Goal: Task Accomplishment & Management: Use online tool/utility

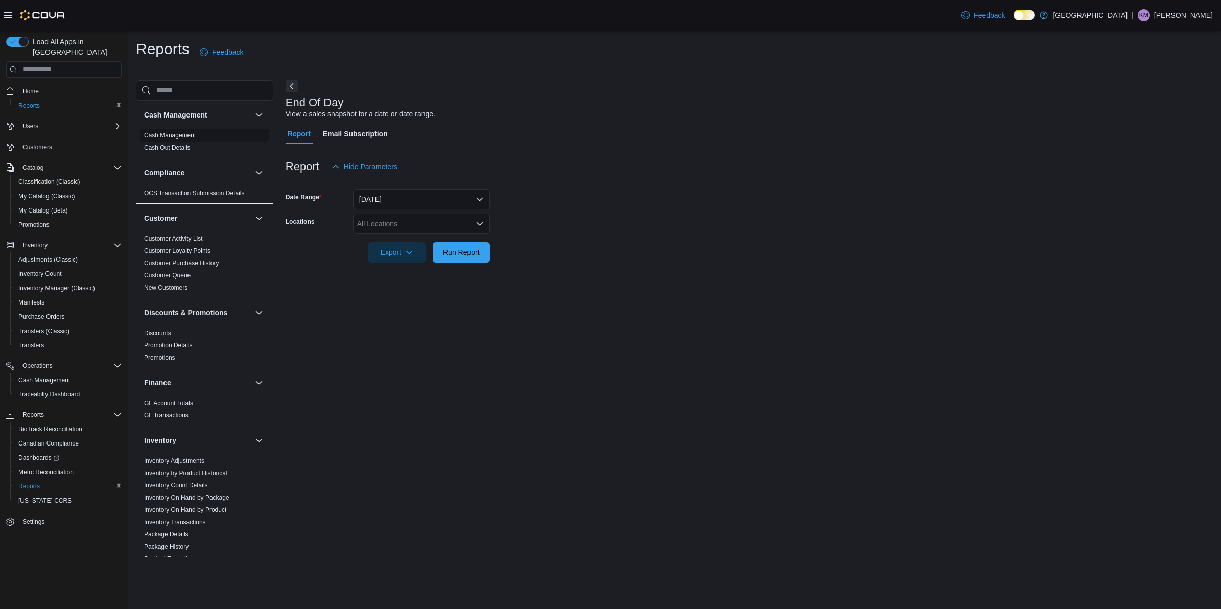
click at [186, 133] on link "Cash Management" at bounding box center [170, 135] width 52 height 7
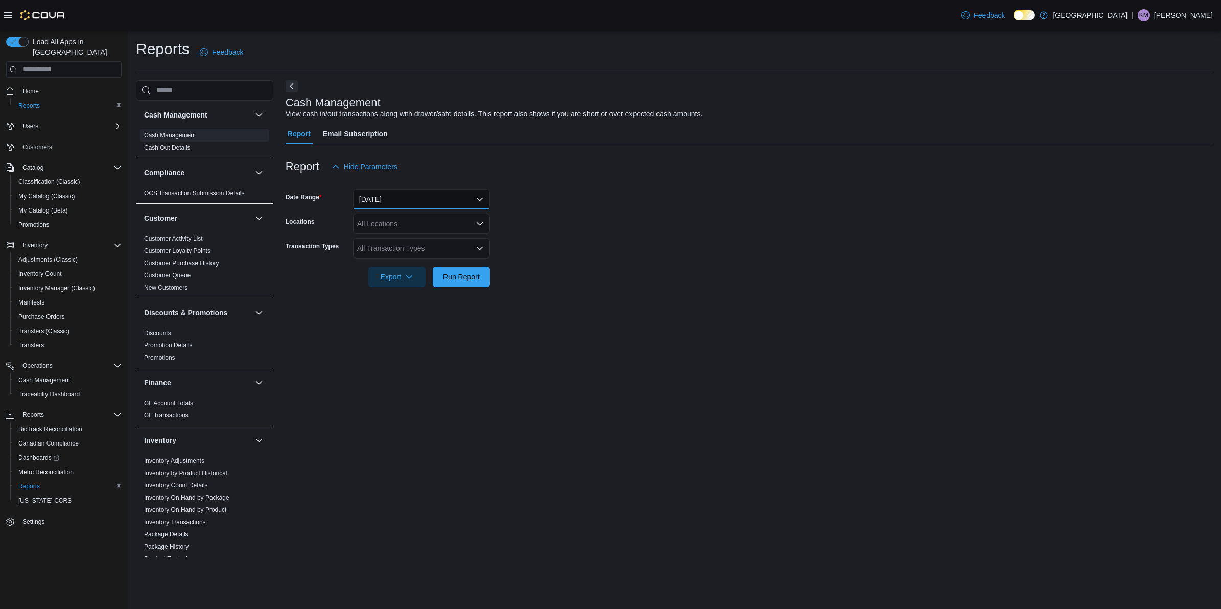
click at [409, 193] on button "Today" at bounding box center [421, 199] width 137 height 20
click at [608, 202] on form "Date Range Today Locations All Locations Transaction Types All Transaction Type…" at bounding box center [748, 232] width 927 height 110
click at [404, 203] on button "Today" at bounding box center [421, 199] width 137 height 20
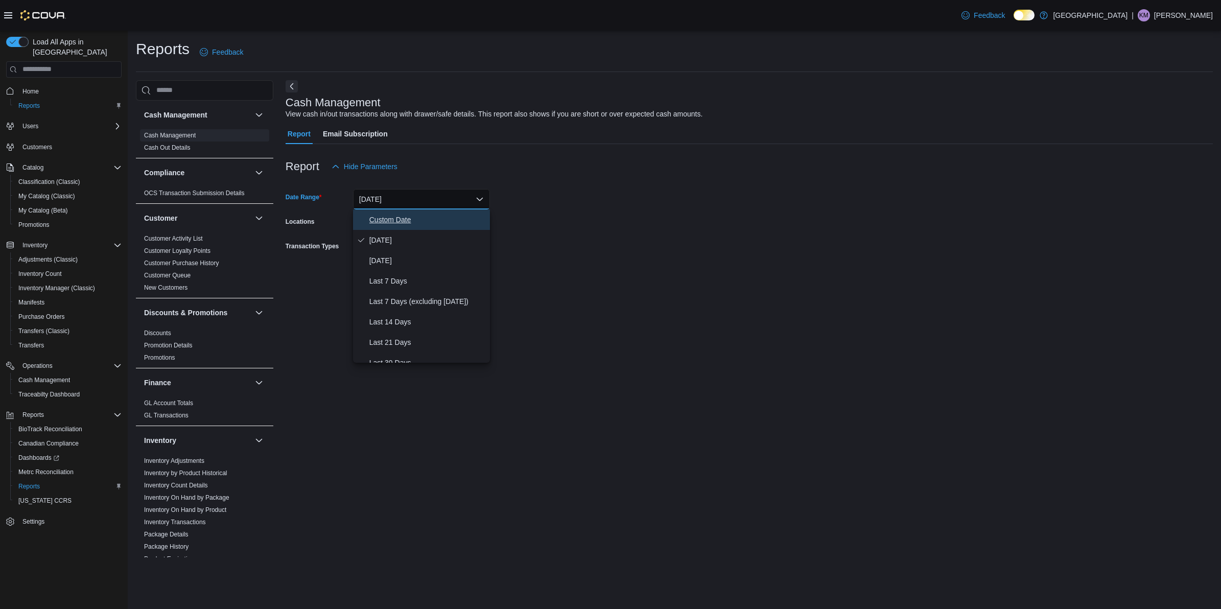
click at [397, 213] on span "Custom Date" at bounding box center [427, 219] width 116 height 12
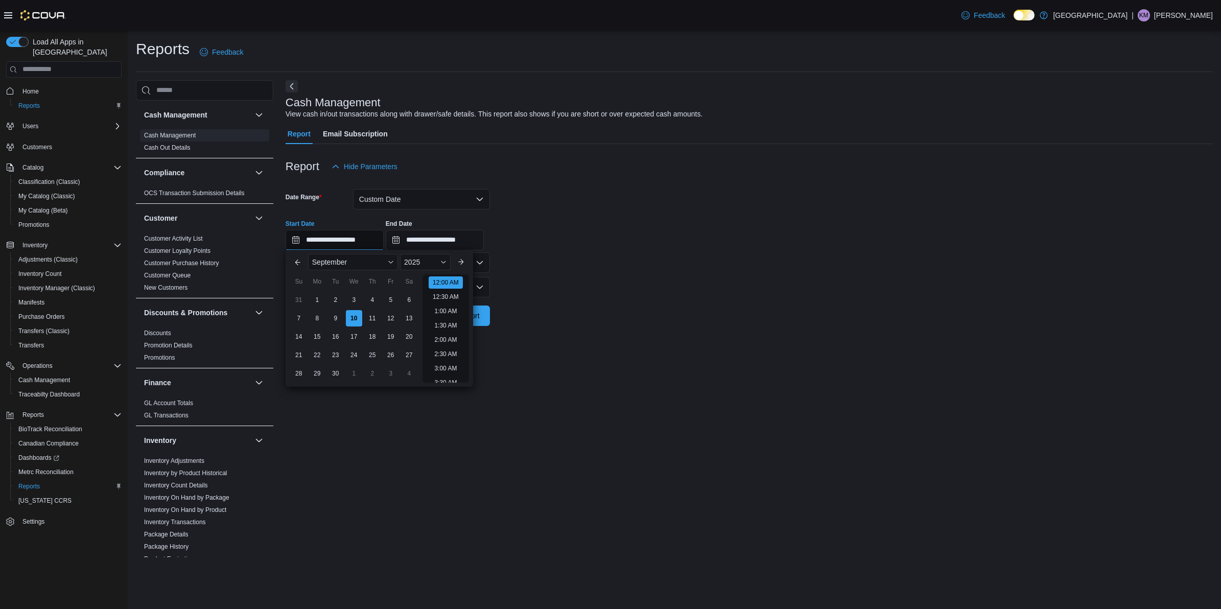
click at [319, 243] on input "**********" at bounding box center [334, 240] width 98 height 20
click at [292, 266] on button "Previous Month" at bounding box center [298, 262] width 16 height 16
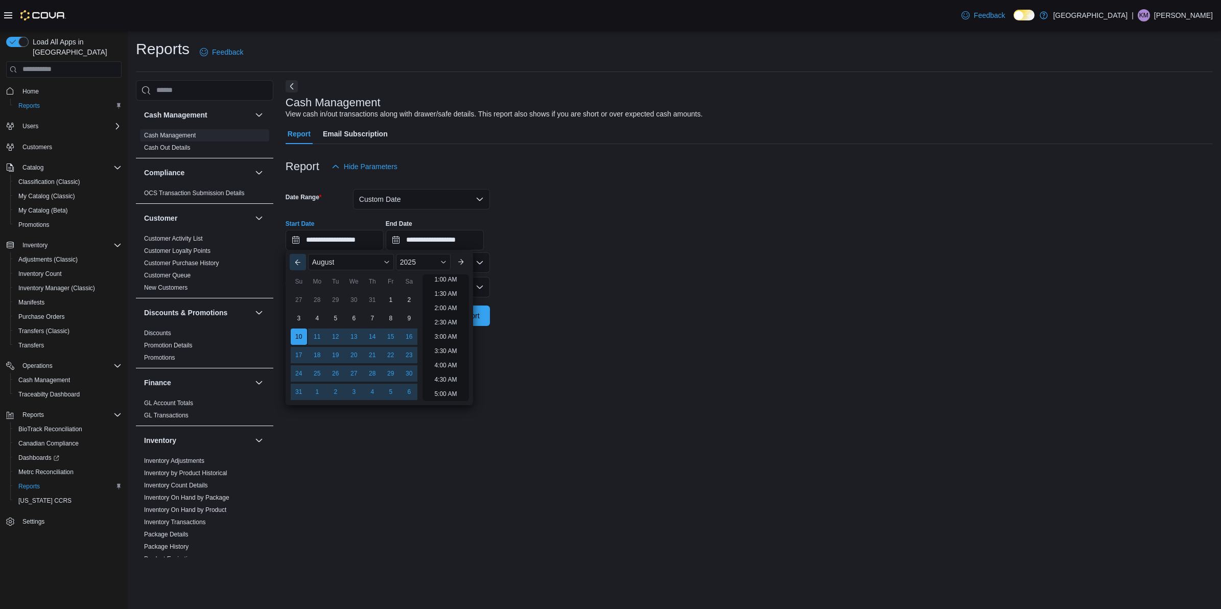
scroll to position [2, 0]
click at [302, 371] on div "24" at bounding box center [299, 374] width 18 height 18
click at [337, 356] on div "19" at bounding box center [335, 355] width 18 height 18
type input "**********"
click at [549, 274] on form "**********" at bounding box center [748, 251] width 927 height 149
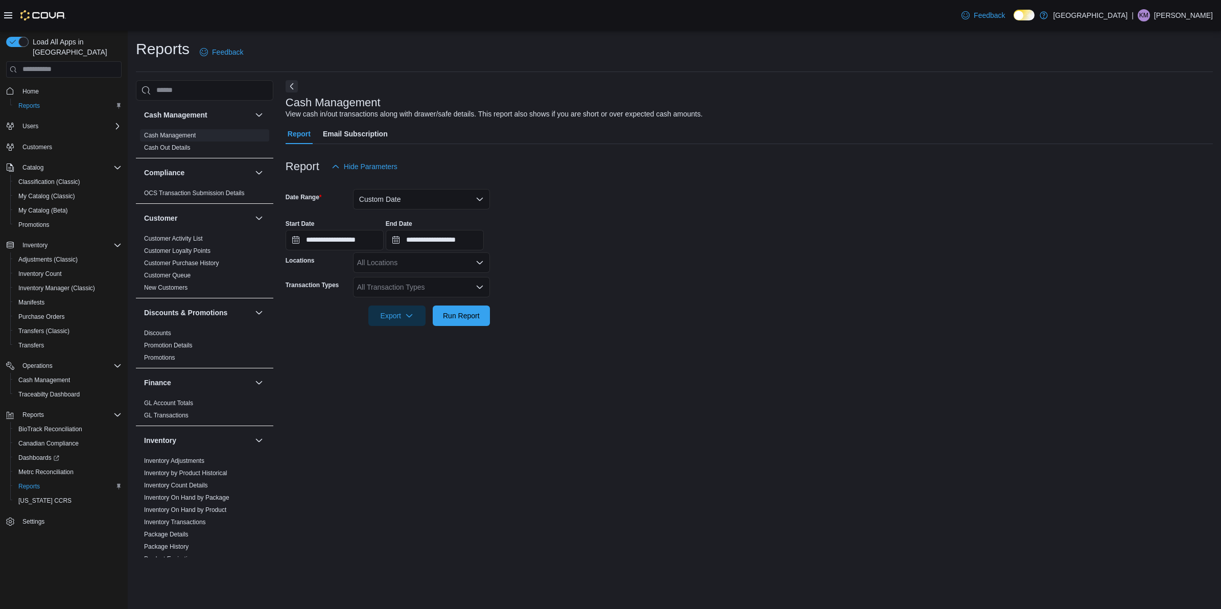
click at [401, 267] on div "All Locations" at bounding box center [421, 262] width 137 height 20
click at [392, 294] on span "[PERSON_NAME] - [STREET_ADDRESS][PERSON_NAME]" at bounding box center [472, 294] width 195 height 10
click at [655, 290] on form "**********" at bounding box center [748, 251] width 927 height 149
click at [376, 288] on div "All Transaction Types" at bounding box center [421, 287] width 137 height 20
click at [383, 390] on span "Cash Skim" at bounding box center [421, 392] width 125 height 10
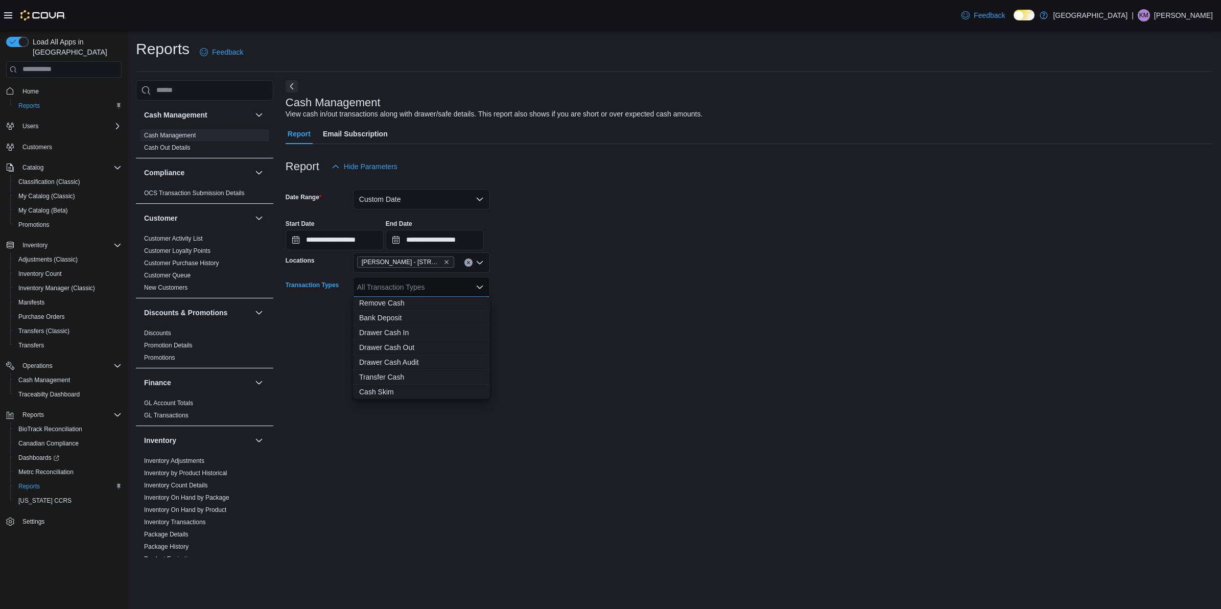
scroll to position [46, 0]
click at [618, 326] on div at bounding box center [748, 332] width 927 height 12
drag, startPoint x: 429, startPoint y: 286, endPoint x: 399, endPoint y: 289, distance: 29.7
click at [428, 286] on div "Cash Skim" at bounding box center [421, 287] width 137 height 20
click at [394, 287] on icon "Remove Cash Skim from selection in this group" at bounding box center [396, 286] width 4 height 4
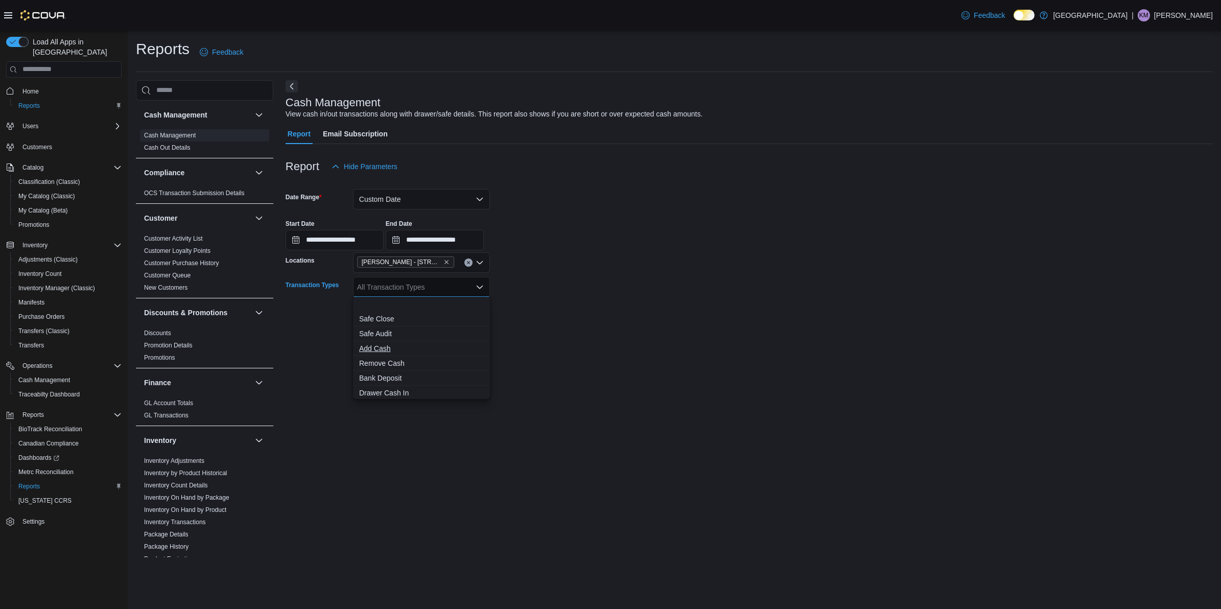
scroll to position [60, 0]
click at [373, 335] on span "Drawer Cash In" at bounding box center [421, 332] width 125 height 10
click at [401, 348] on span "Drawer Cash Out" at bounding box center [411, 347] width 105 height 10
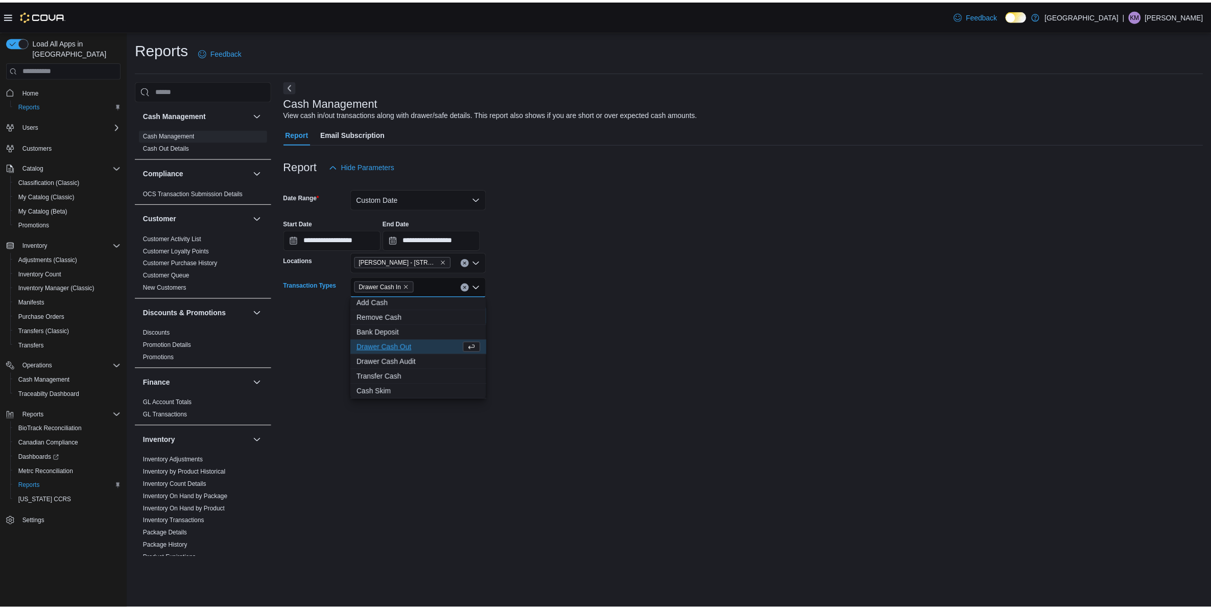
scroll to position [31, 0]
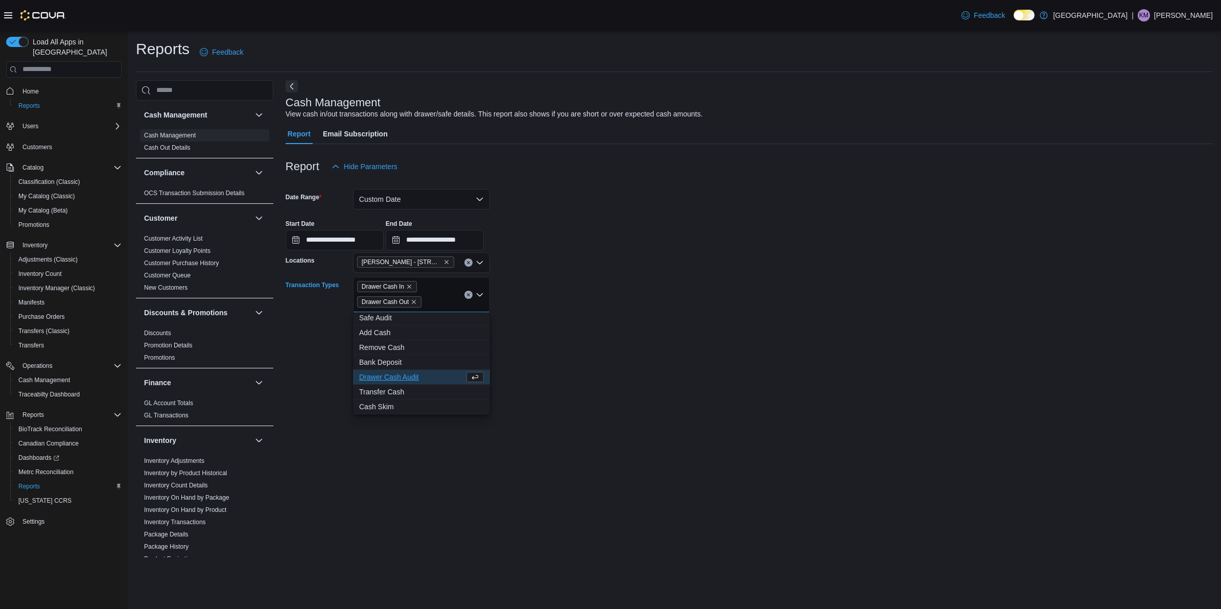
click at [614, 328] on form "**********" at bounding box center [748, 259] width 927 height 164
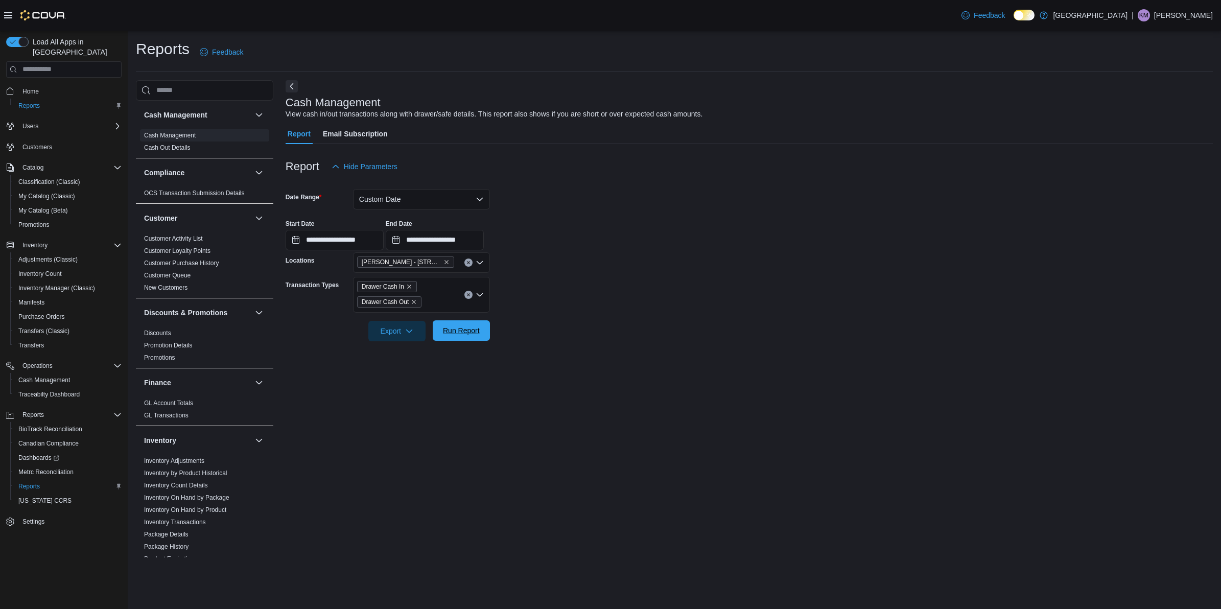
click at [468, 327] on span "Run Report" at bounding box center [461, 330] width 37 height 10
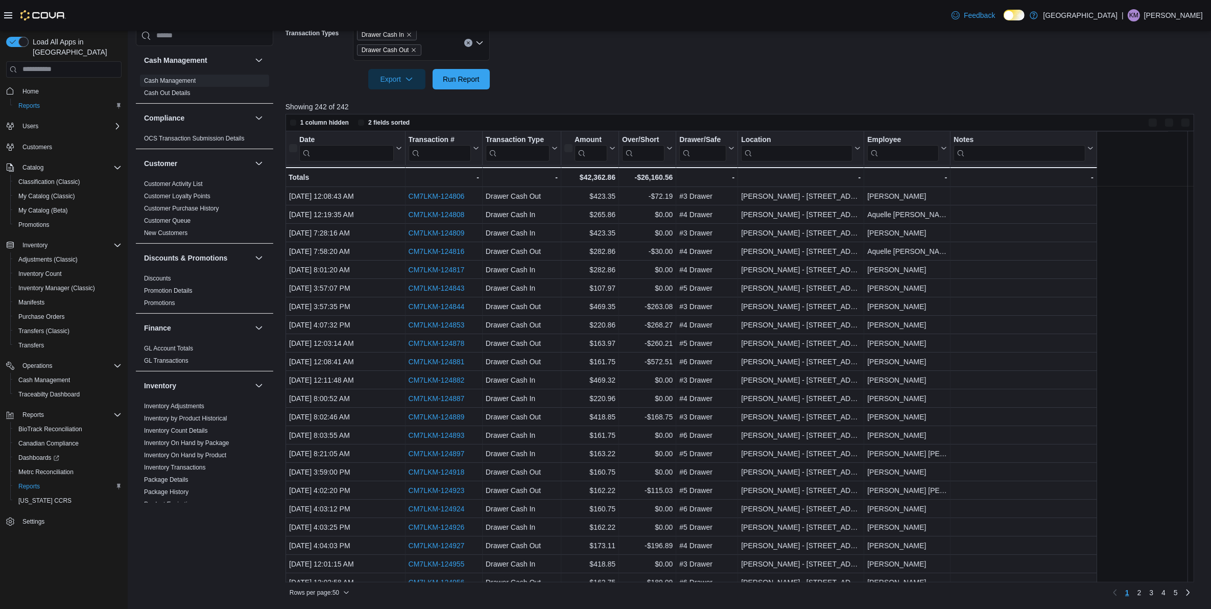
scroll to position [251, 0]
click at [911, 154] on input "search" at bounding box center [902, 153] width 71 height 16
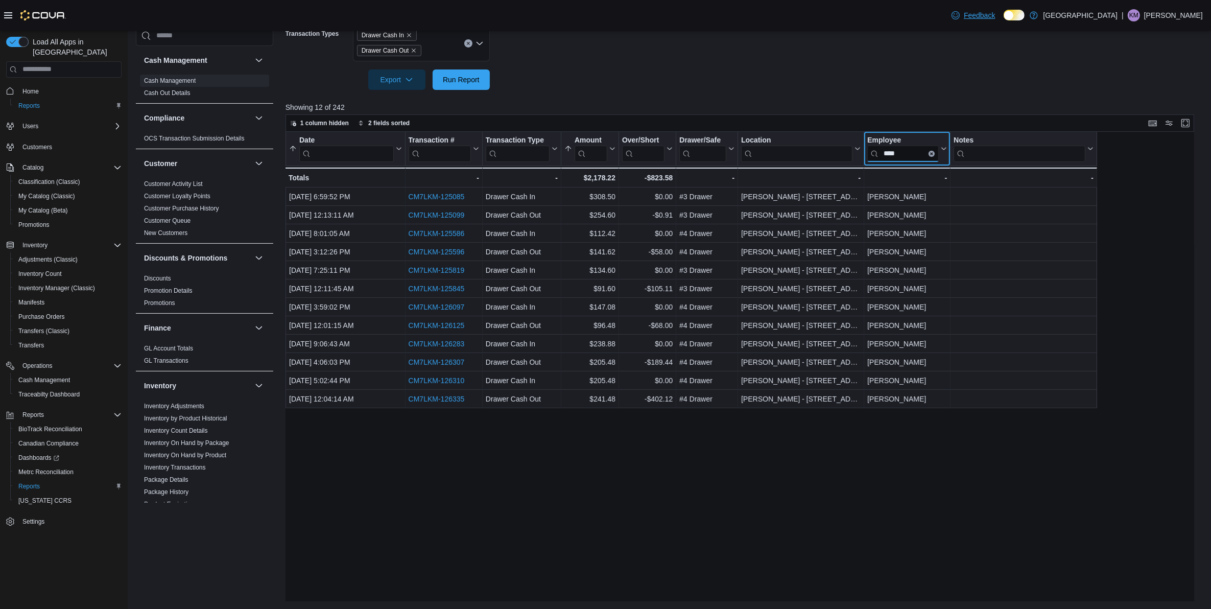
type input "****"
